Goal: Navigation & Orientation: Find specific page/section

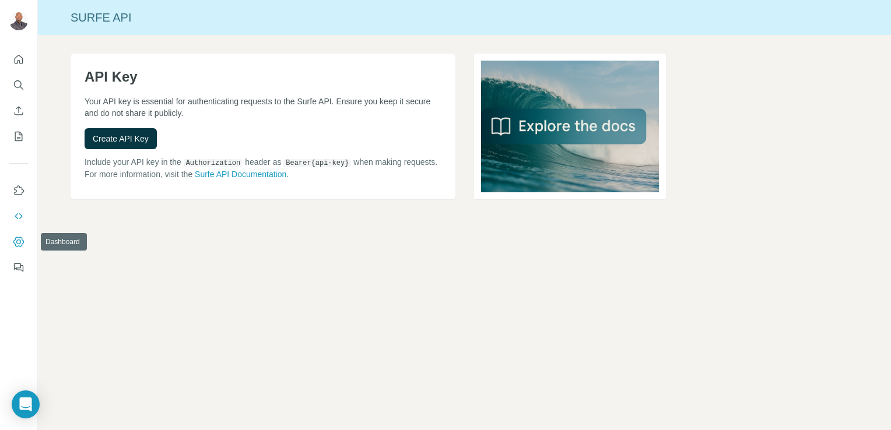
click at [16, 245] on icon "Dashboard" at bounding box center [19, 242] width 12 height 12
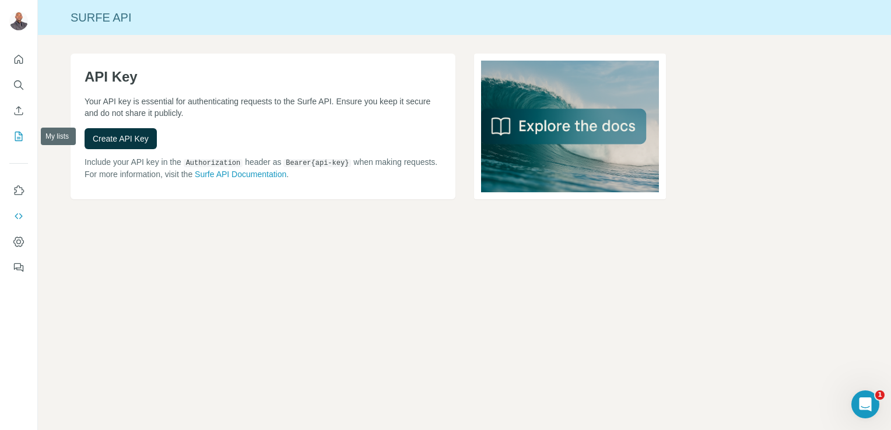
click at [20, 132] on icon "My lists" at bounding box center [19, 136] width 8 height 9
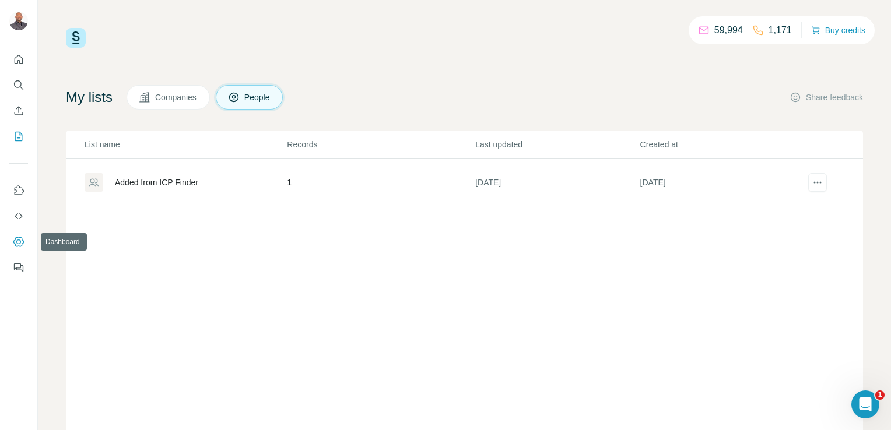
click at [22, 241] on icon "Dashboard" at bounding box center [19, 242] width 12 height 12
